Goal: Find specific page/section

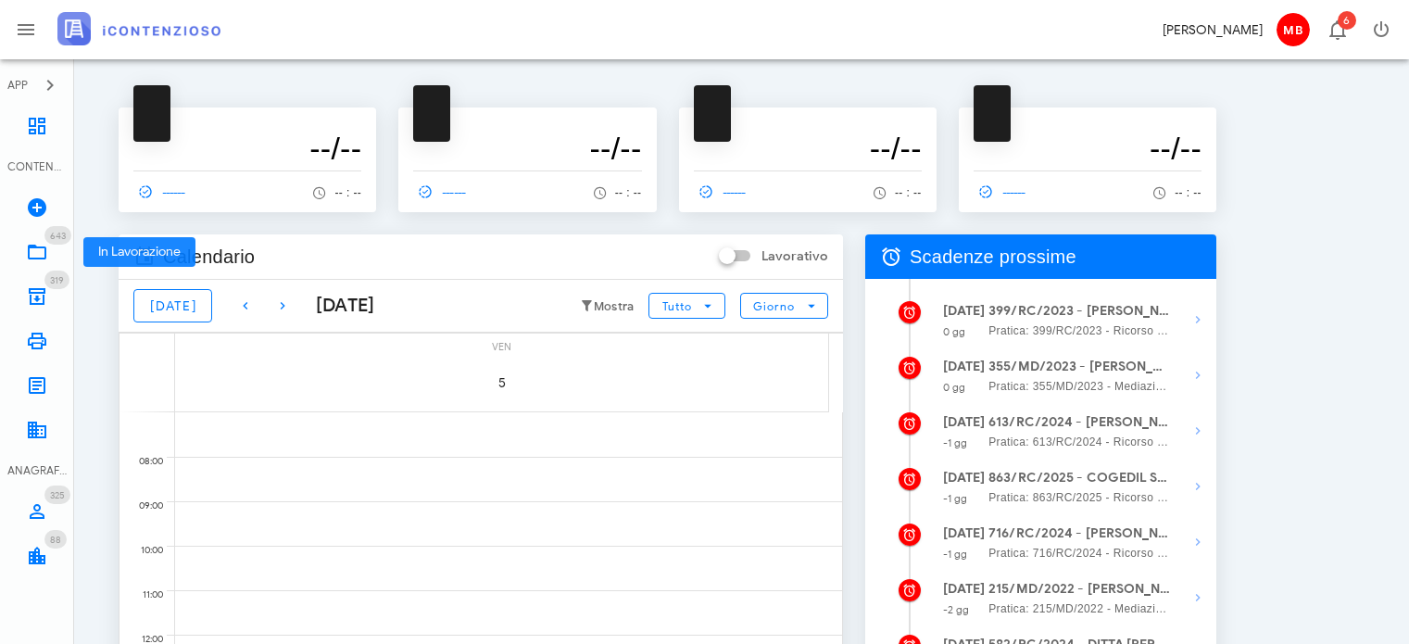
scroll to position [317, 0]
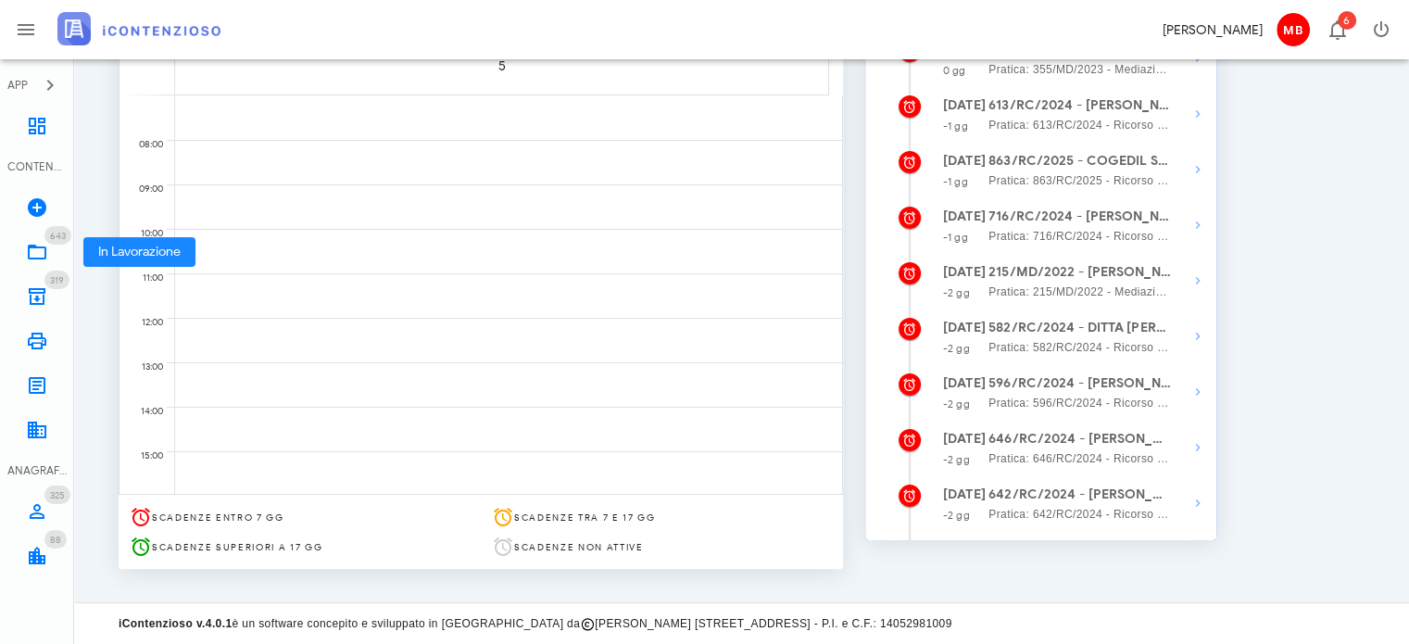
click at [46, 248] on icon at bounding box center [37, 252] width 22 height 22
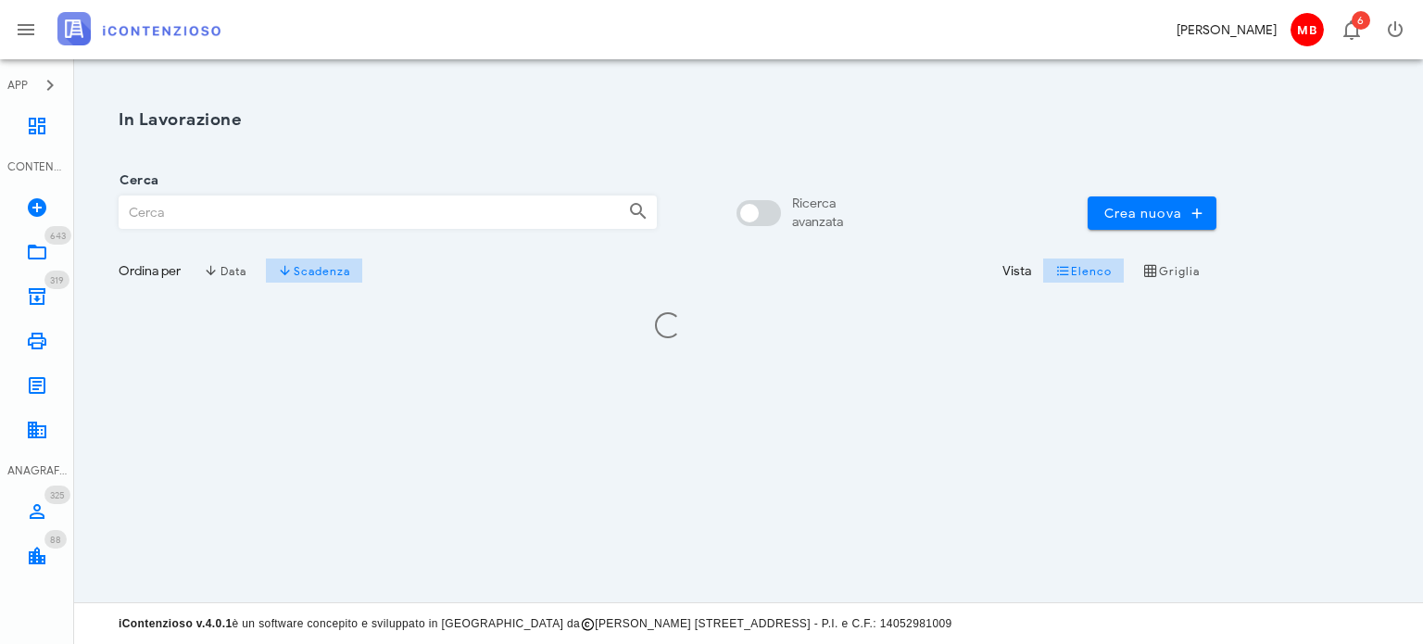
click at [281, 207] on input "Cerca" at bounding box center [367, 212] width 494 height 32
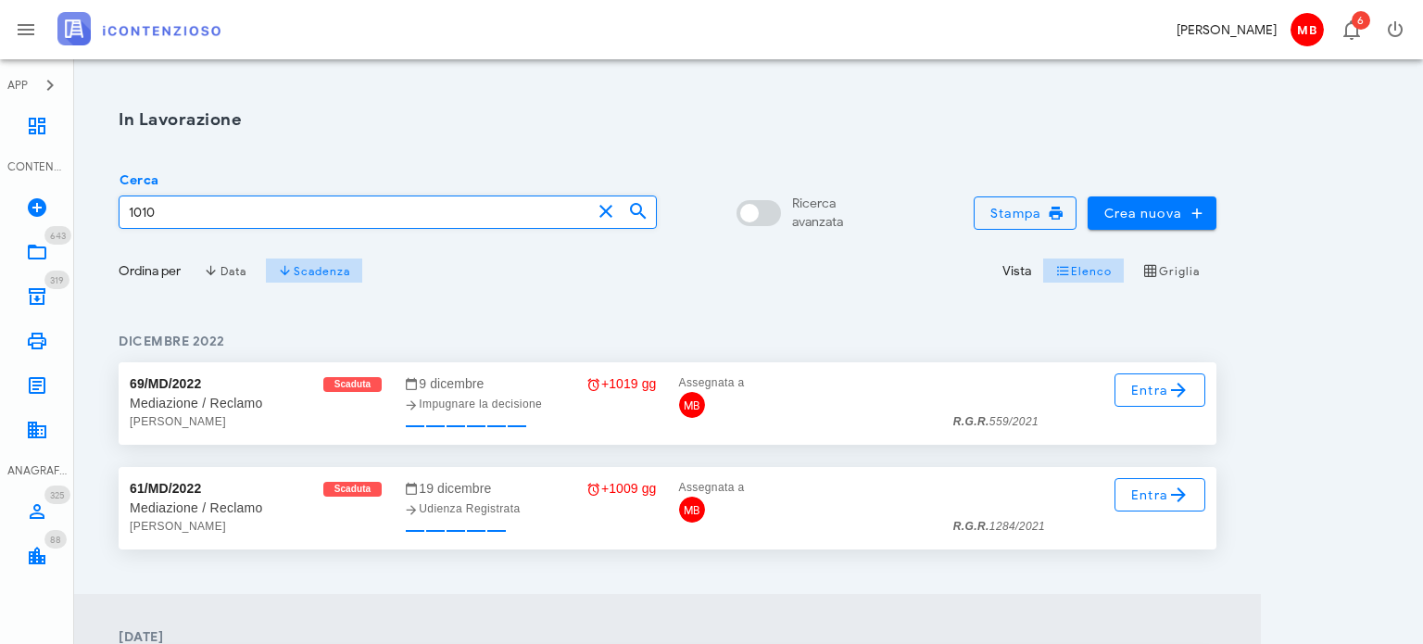
type input "1010"
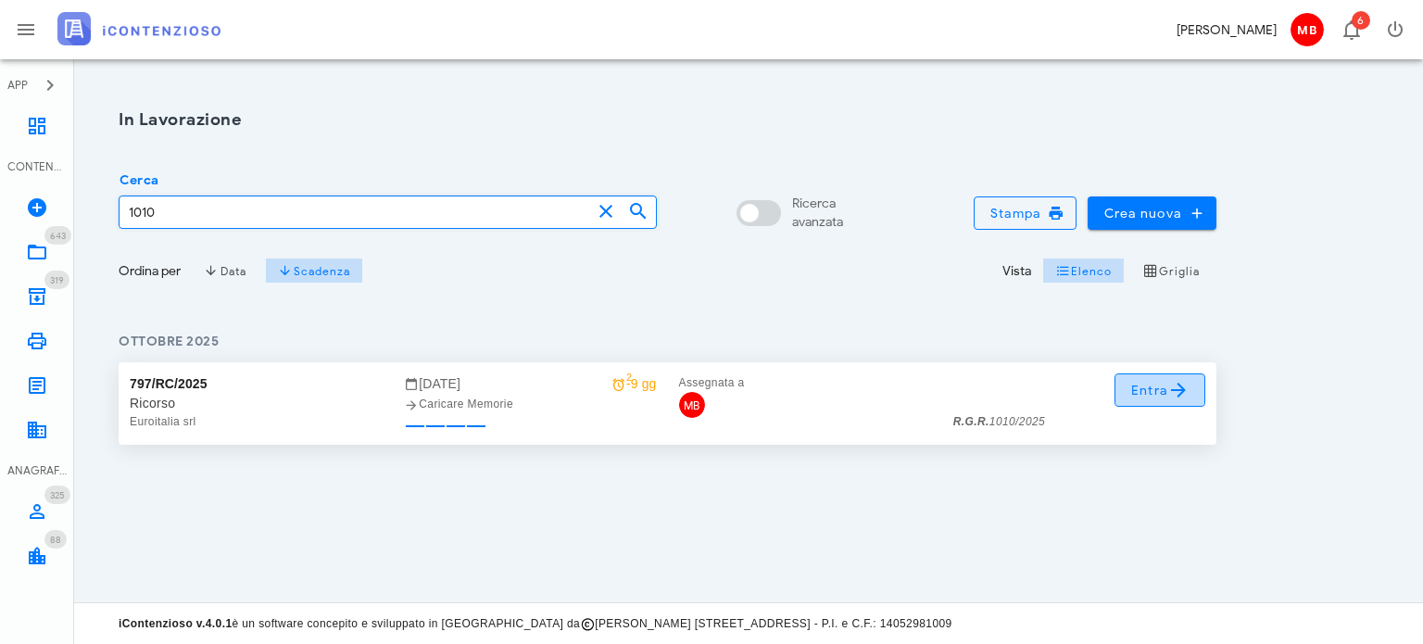
click at [1172, 388] on icon at bounding box center [1178, 390] width 22 height 22
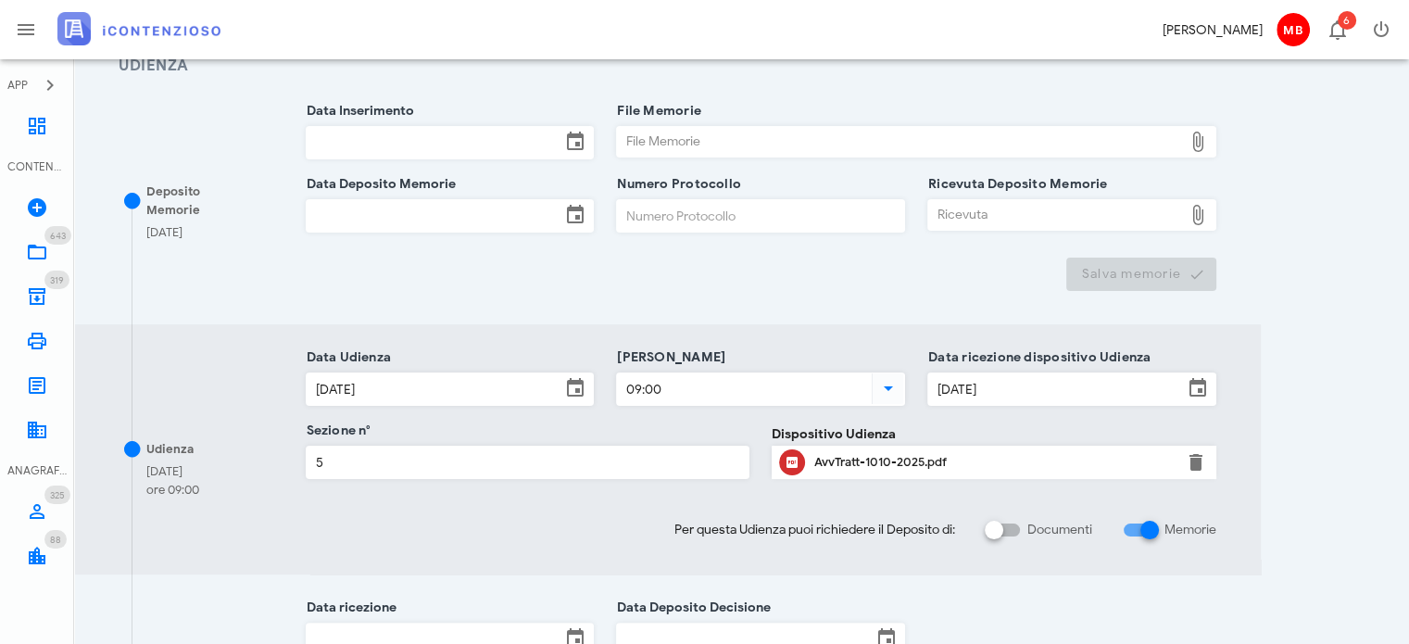
scroll to position [463, 0]
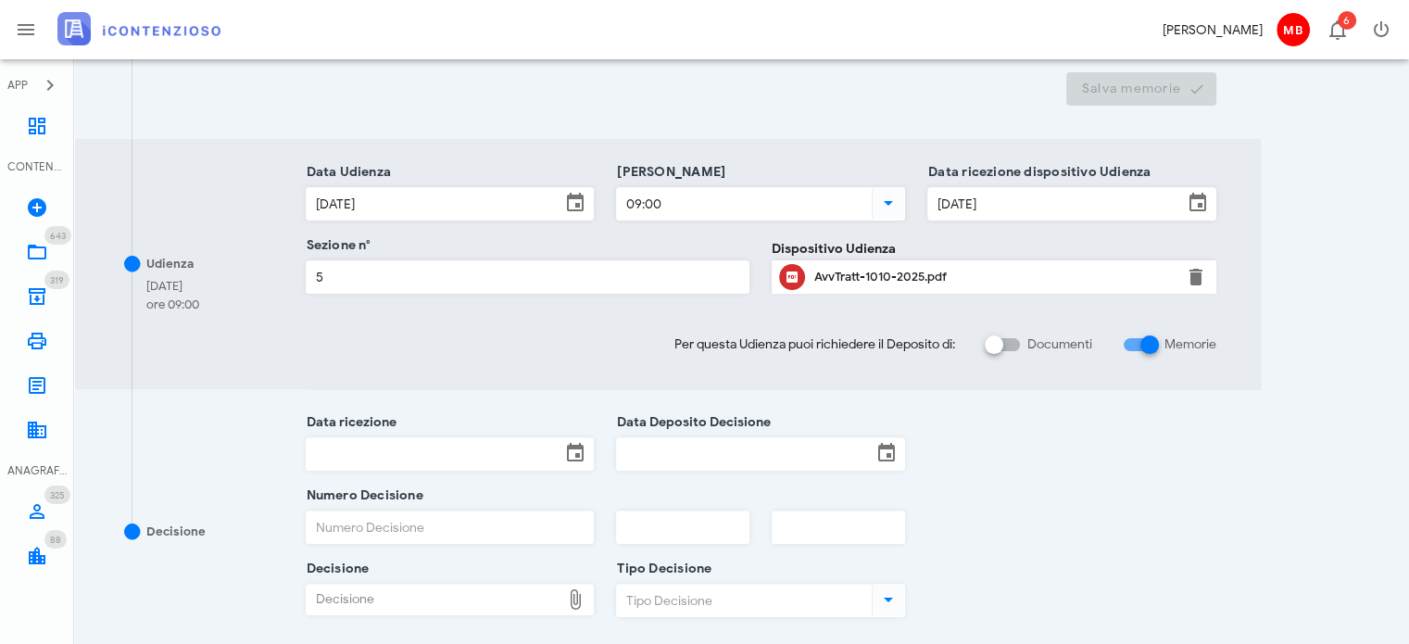
click at [852, 282] on div "AvvTratt-1010-2025.pdf" at bounding box center [994, 277] width 360 height 15
